Goal: Obtain resource: Download file/media

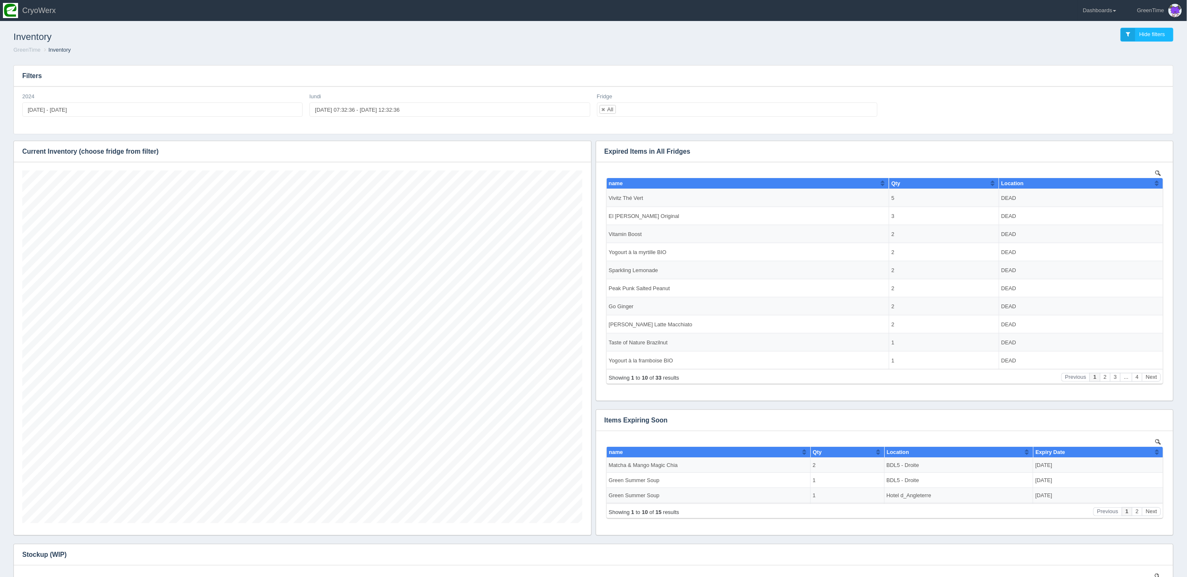
click at [306, 53] on ol "GreenTime Inventory" at bounding box center [593, 50] width 1173 height 8
click at [1110, 11] on link "Dashboards" at bounding box center [1100, 10] width 44 height 21
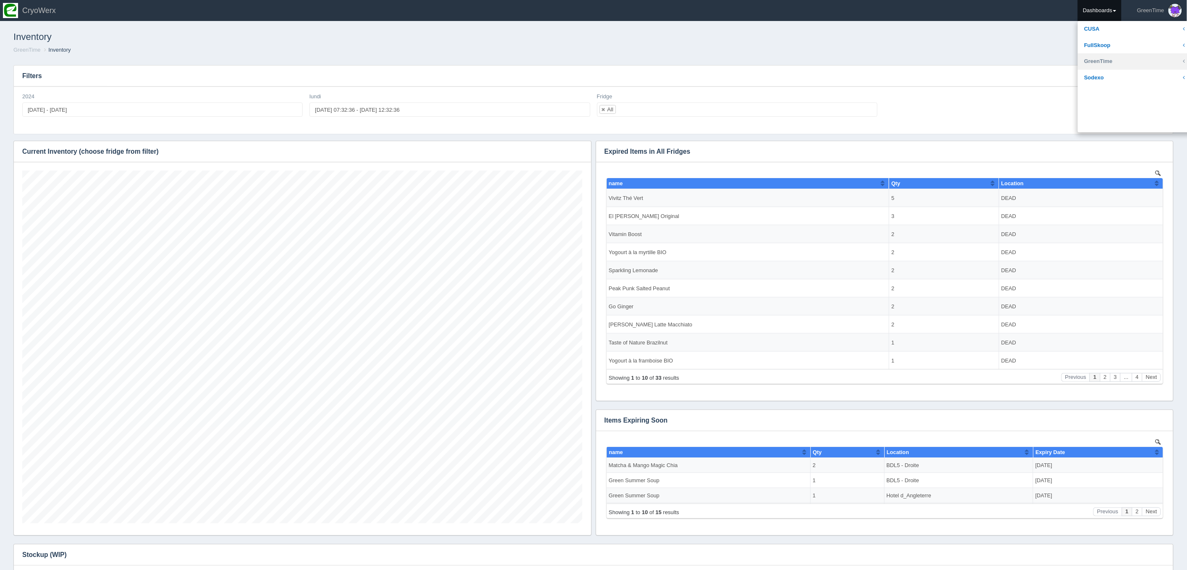
click at [1097, 61] on link "GreenTime" at bounding box center [1134, 61] width 113 height 16
click at [1100, 121] on link "Sales" at bounding box center [1134, 126] width 113 height 16
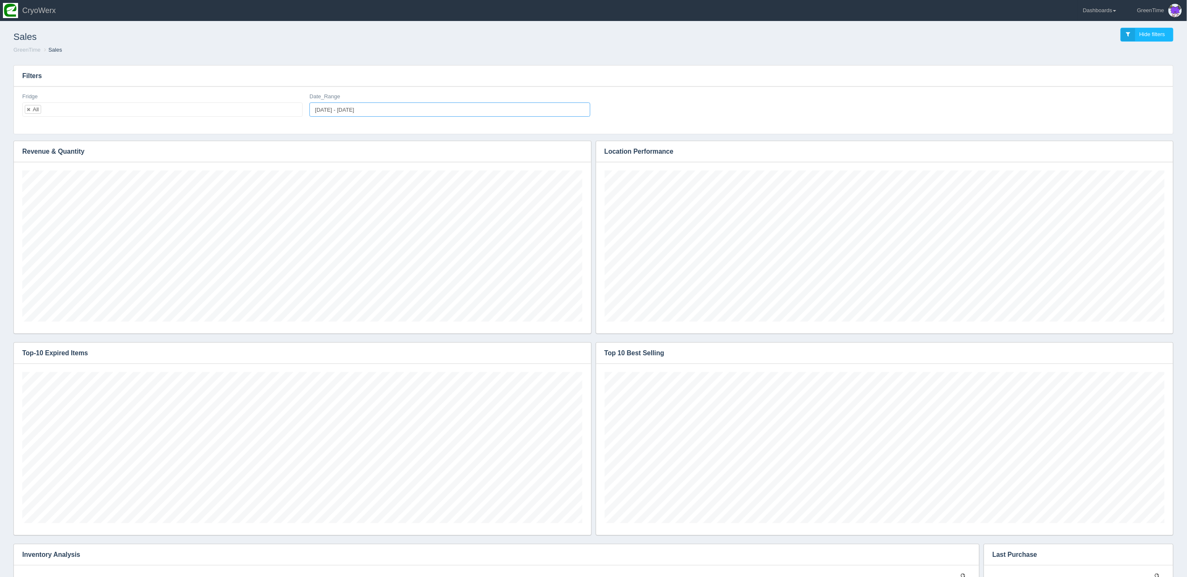
type input "[DATE]"
click at [338, 105] on input "[DATE] - [DATE]" at bounding box center [449, 109] width 280 height 14
type input "[DATE]"
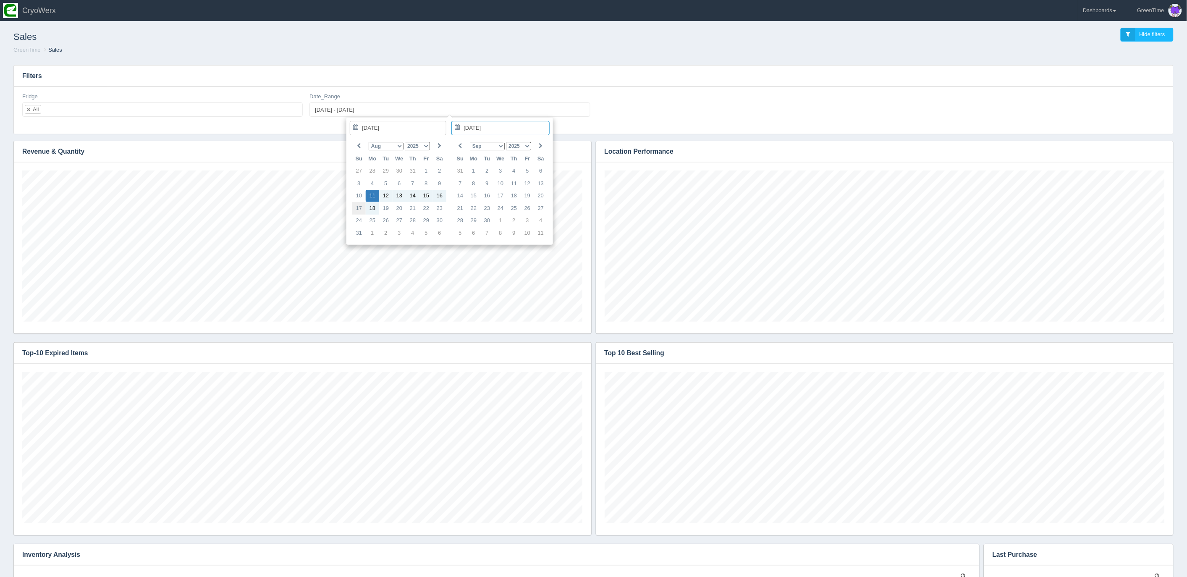
type input "[DATE] - [DATE]"
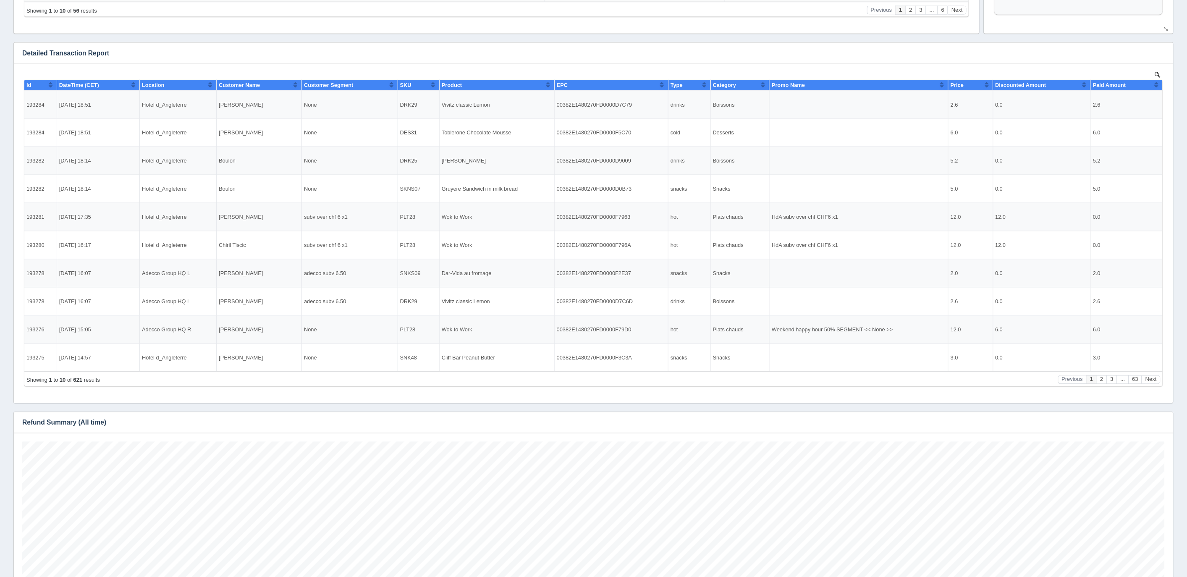
scroll to position [628, 0]
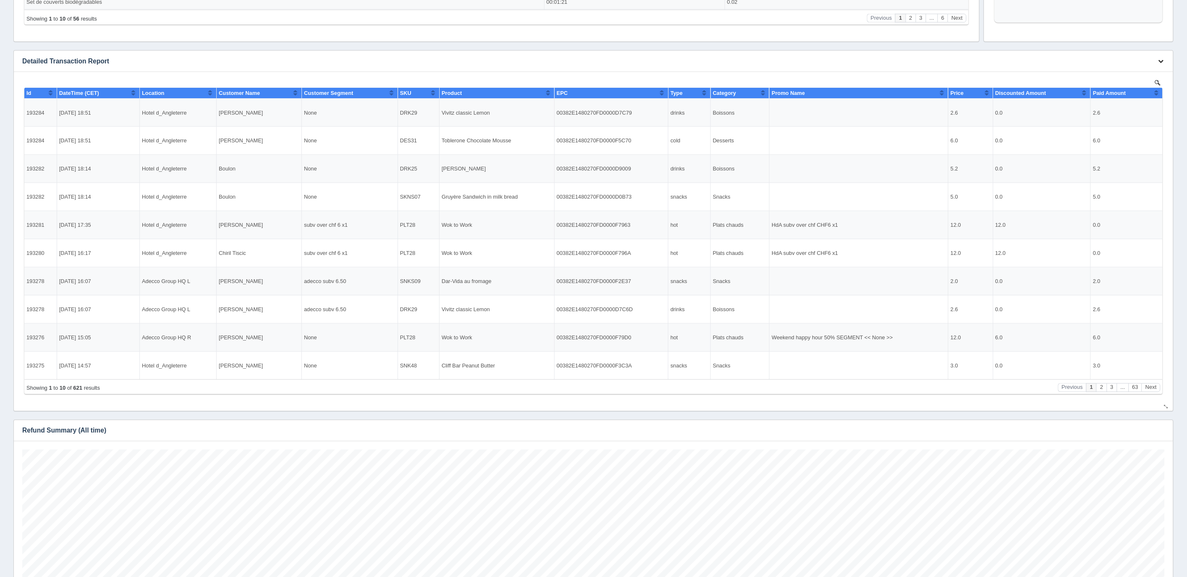
click at [1160, 61] on icon "button" at bounding box center [1160, 60] width 5 height 5
click at [1112, 74] on link "Download CSV" at bounding box center [1132, 74] width 67 height 12
click at [885, 59] on h3 "Detailed Transaction Report" at bounding box center [580, 61] width 1133 height 21
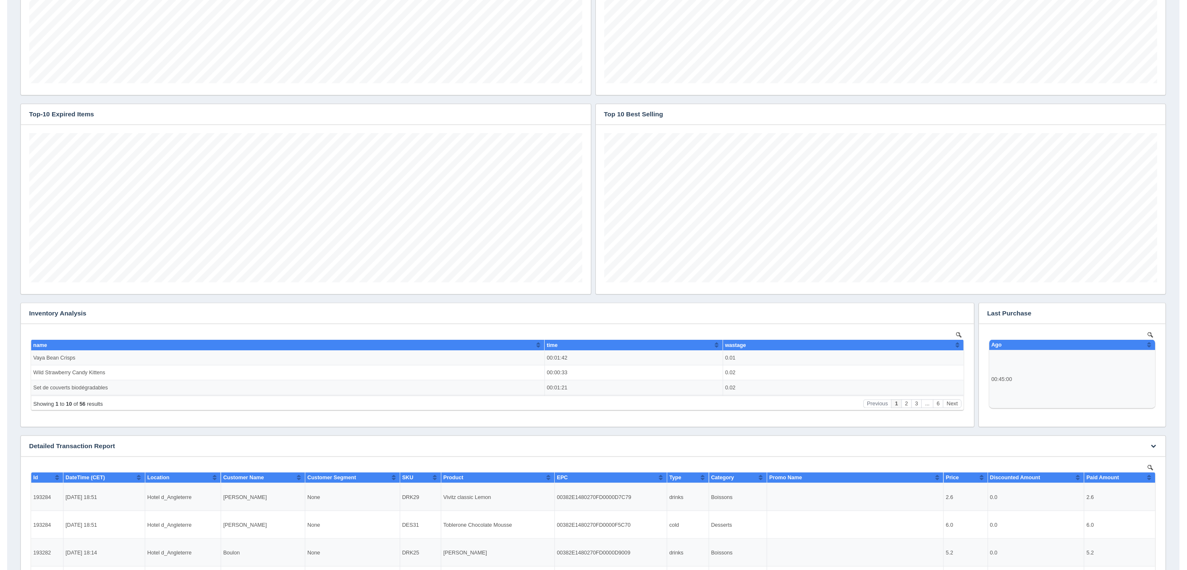
scroll to position [0, 0]
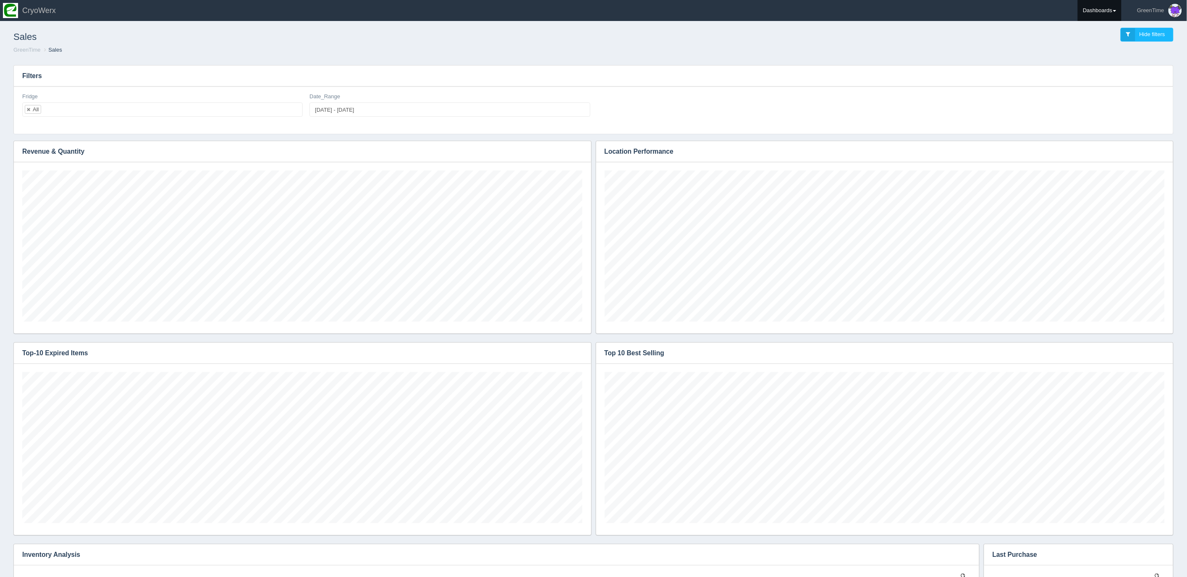
click at [1091, 10] on link "Dashboards" at bounding box center [1100, 10] width 44 height 21
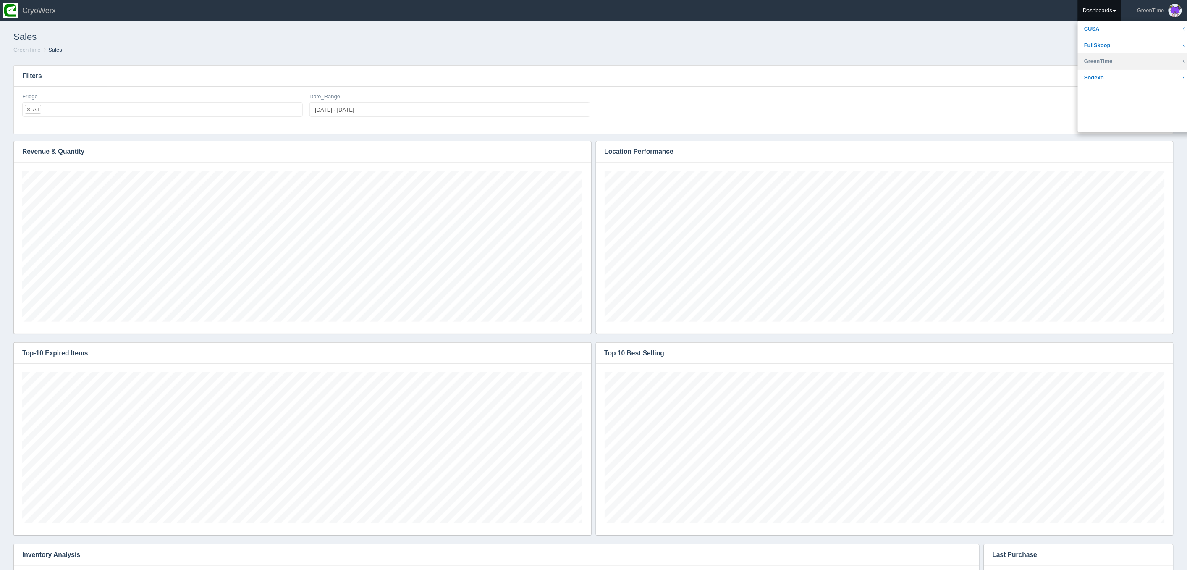
click at [1101, 64] on link "GreenTime" at bounding box center [1134, 61] width 113 height 16
click at [1098, 92] on link "Inventory" at bounding box center [1134, 94] width 113 height 16
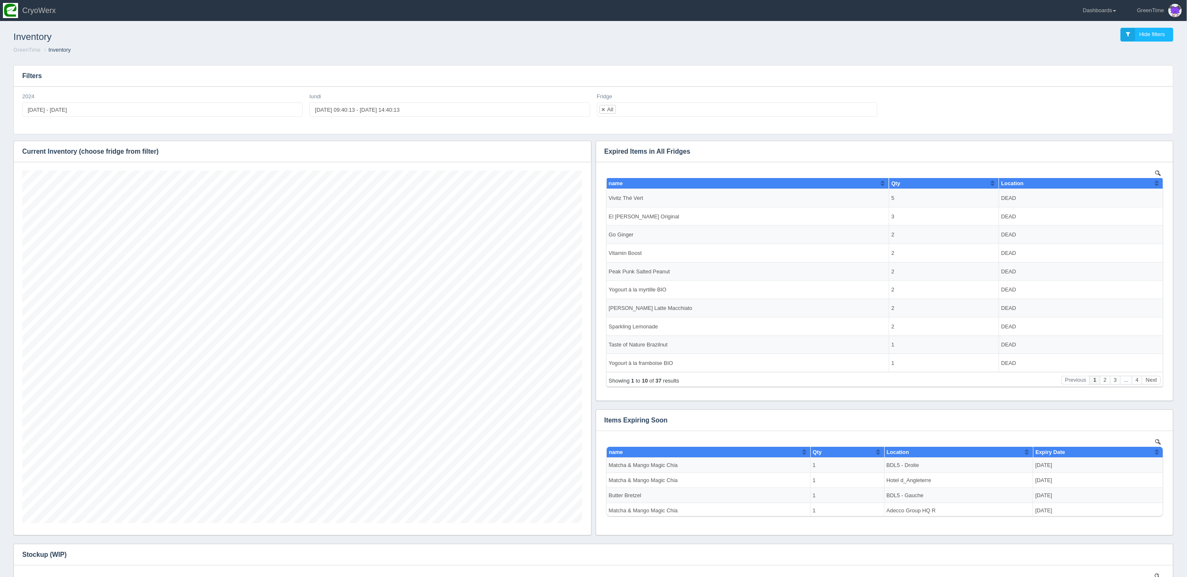
scroll to position [353, 560]
type input "2025-08-20 09:40:13"
type input "2025-08-20 14:40:13"
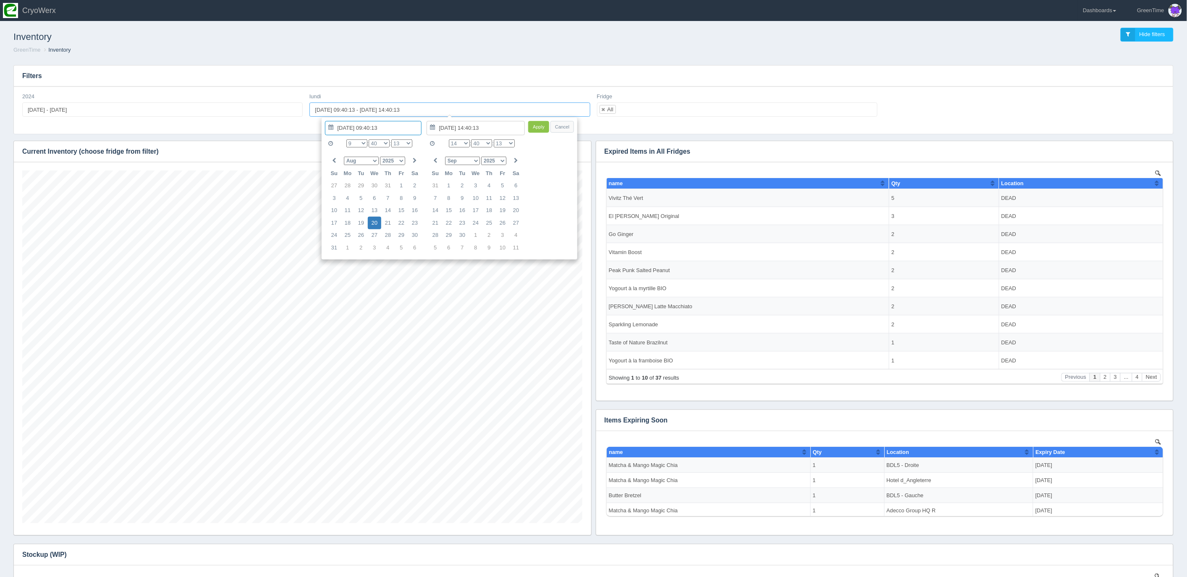
click at [343, 109] on input "2025-08-20 09:40:13 - 2025-08-20 14:40:13" at bounding box center [449, 109] width 280 height 14
click at [359, 141] on select "0 1 2 3 4 5 6 7 8 9 10 11 12 13 14 15 16 17 18 19 20 21 22 23" at bounding box center [356, 143] width 21 height 8
click at [356, 122] on input "2025-08-20 04:40:13" at bounding box center [373, 128] width 97 height 14
type input "2025-08-18 04:40:13"
type input "2025-08-11 14:40:13"
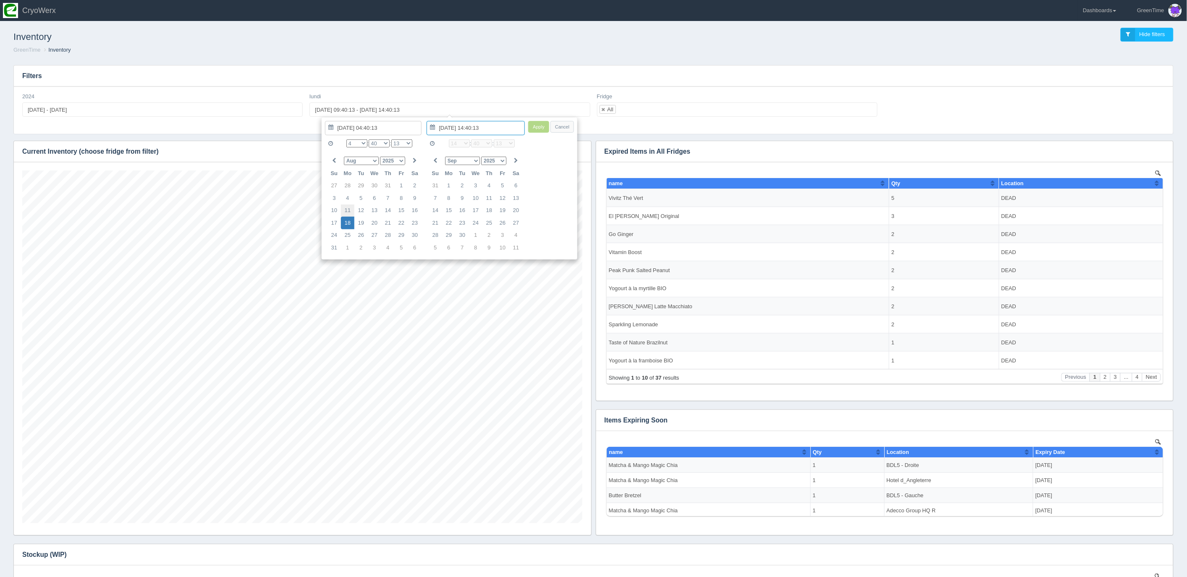
type input "2025-08-11 04:40:13"
click at [461, 129] on input "2025-08-07 14:40:13" at bounding box center [476, 128] width 98 height 14
type input "2025-08-11 04:40:13"
click at [467, 162] on select "Jan Feb Mar Apr May Jun Jul Aug Sep Oct Nov Dec" at bounding box center [462, 161] width 35 height 8
type input "2025-08-18 04:40:13"
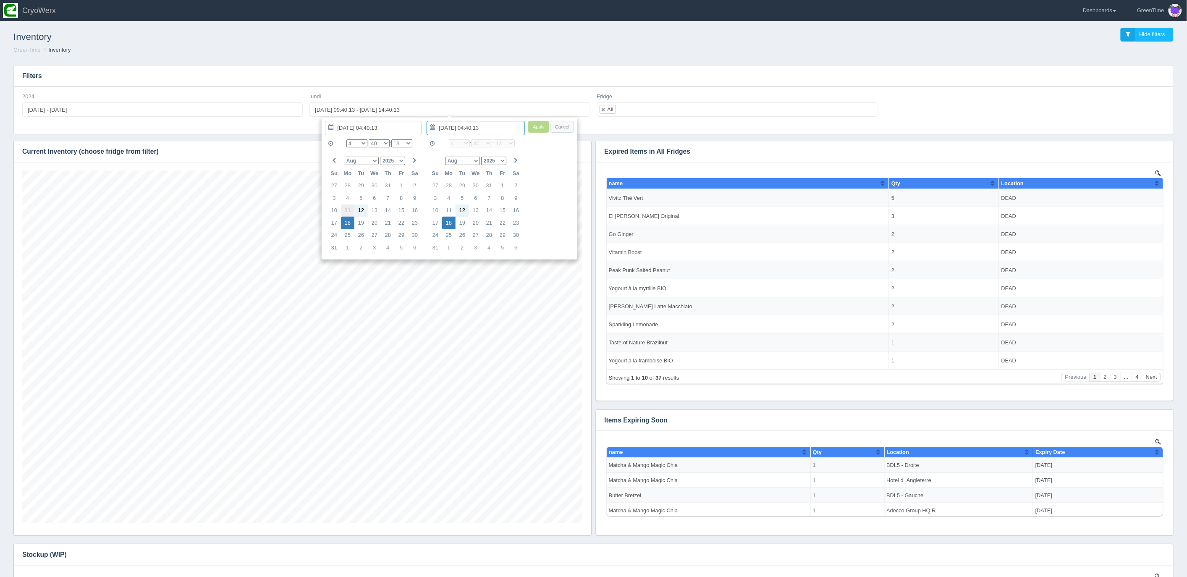
type input "2025-08-11 04:40:13"
type input "2025-08-18 04:40:13"
type input "2025-08-11 04:40:13"
click at [460, 143] on select "0 1 2 3 4 5 6 7 8 9 10 11 12 13 14 15 16 17 18 19 20 21 22 23" at bounding box center [459, 143] width 21 height 8
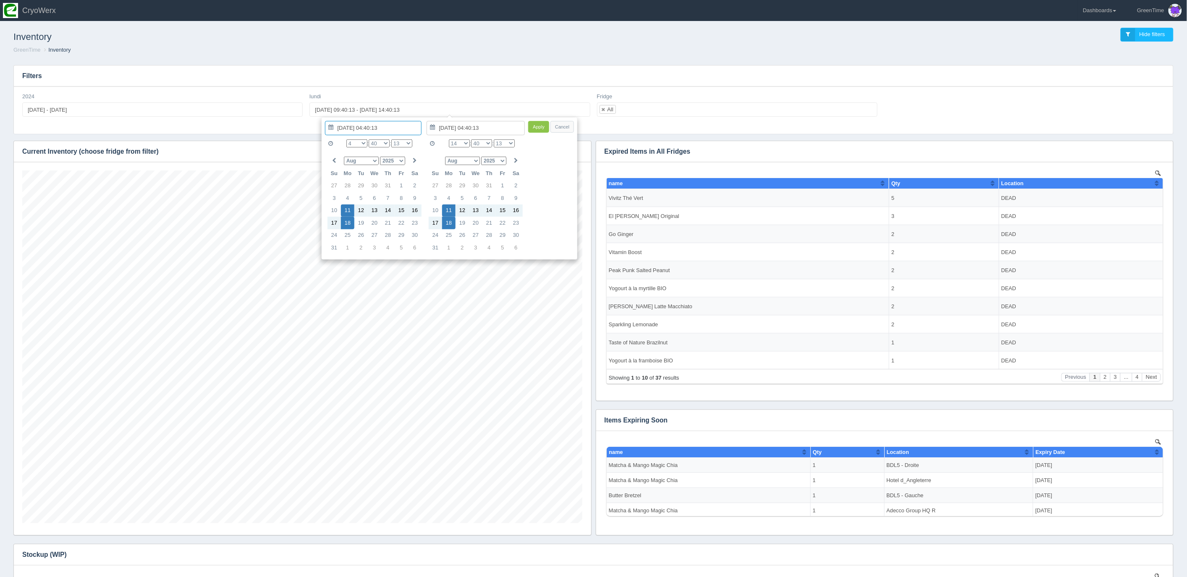
type input "2025-08-18 14:40:13"
type input "2025-08-11 04:40:13"
click at [536, 129] on button "Apply" at bounding box center [538, 127] width 21 height 12
type input "2025-08-11 04:40:13 - 2025-08-18 14:40:13"
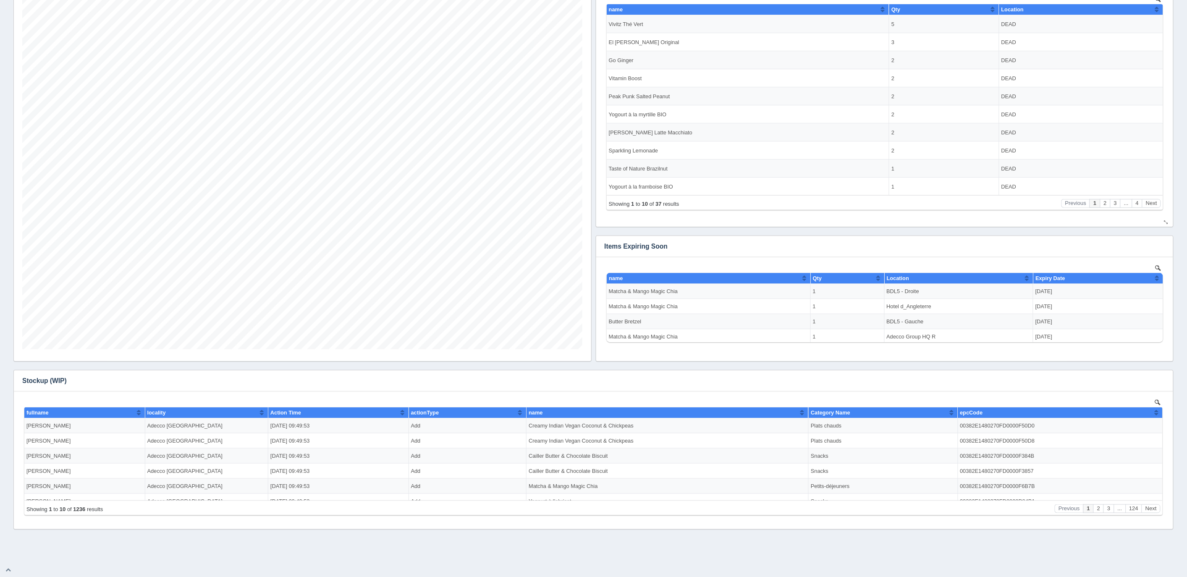
scroll to position [0, 0]
click at [1165, 381] on button "button" at bounding box center [1160, 380] width 11 height 13
click at [1124, 396] on link "Download CSV" at bounding box center [1132, 393] width 67 height 12
click at [1123, 393] on link "Download CSV" at bounding box center [1132, 393] width 67 height 12
